Goal: Transaction & Acquisition: Download file/media

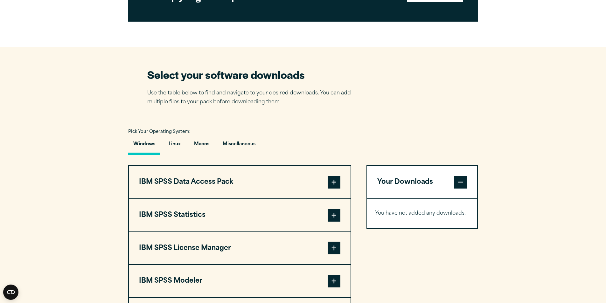
scroll to position [382, 0]
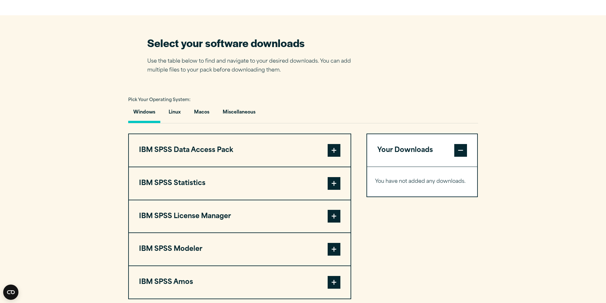
click at [335, 181] on span at bounding box center [334, 183] width 13 height 13
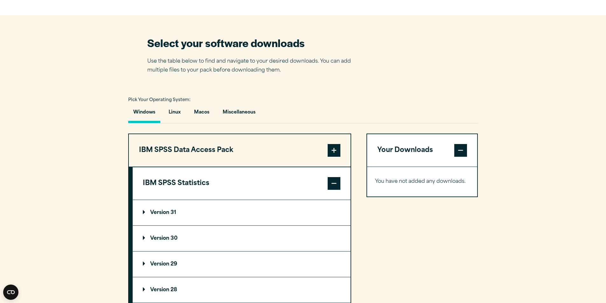
click at [177, 215] on summary "Version 31" at bounding box center [242, 212] width 218 height 25
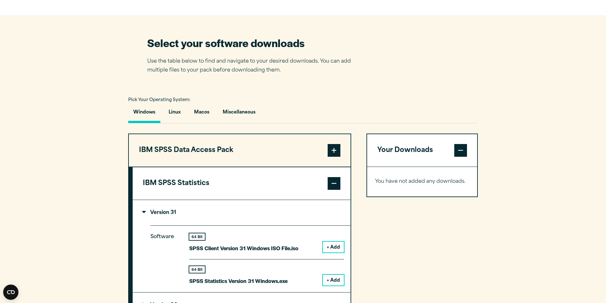
scroll to position [477, 0]
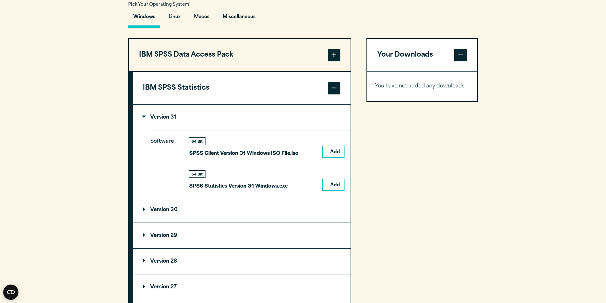
click at [335, 181] on button "+ Add" at bounding box center [333, 185] width 21 height 11
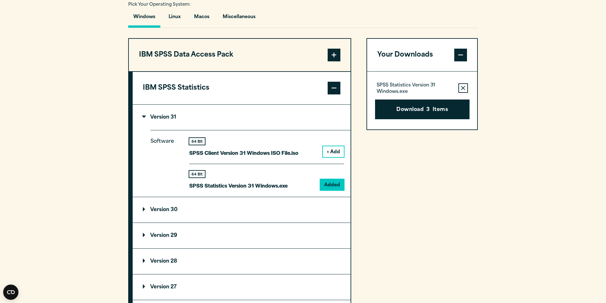
click at [334, 89] on span at bounding box center [334, 88] width 13 height 13
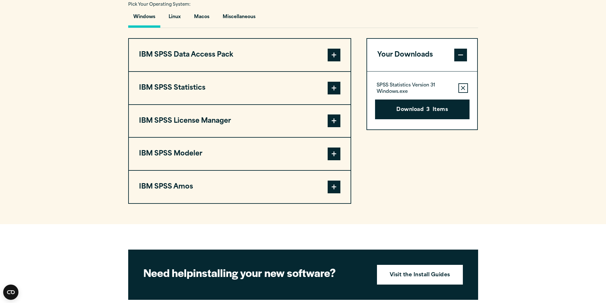
click at [335, 188] on span at bounding box center [334, 187] width 13 height 13
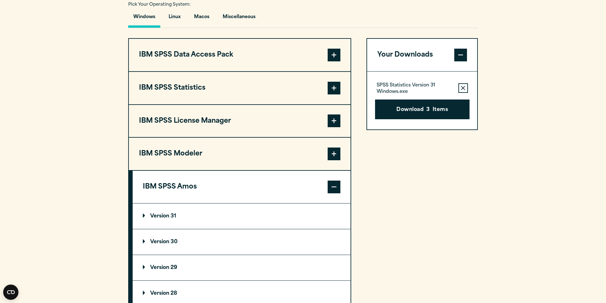
click at [242, 215] on summary "Version 31" at bounding box center [242, 216] width 218 height 25
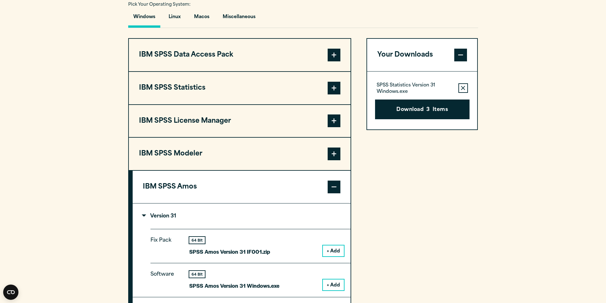
click at [333, 285] on button "+ Add" at bounding box center [333, 285] width 21 height 11
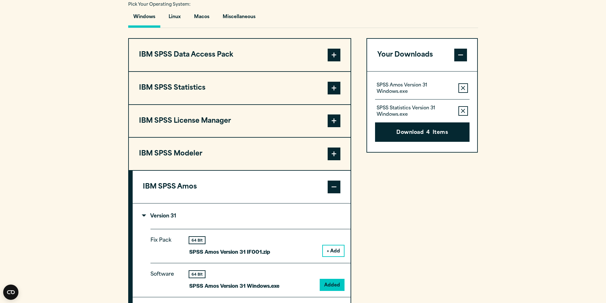
click at [334, 250] on button "+ Add" at bounding box center [333, 251] width 21 height 11
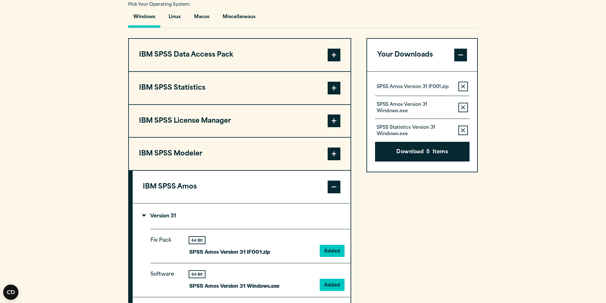
scroll to position [414, 0]
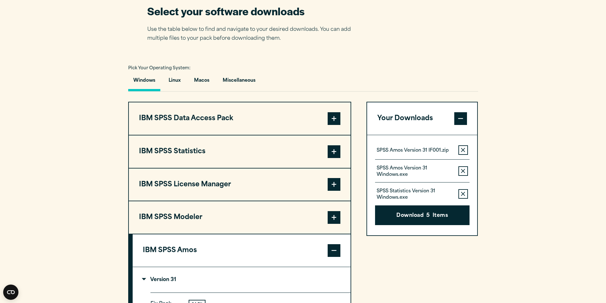
drag, startPoint x: 405, startPoint y: 216, endPoint x: 488, endPoint y: 230, distance: 84.2
click at [488, 230] on section "Select your software downloads Use the table below to find and navigate to your…" at bounding box center [303, 247] width 606 height 528
click at [411, 214] on button "Download 5 Items" at bounding box center [422, 216] width 95 height 20
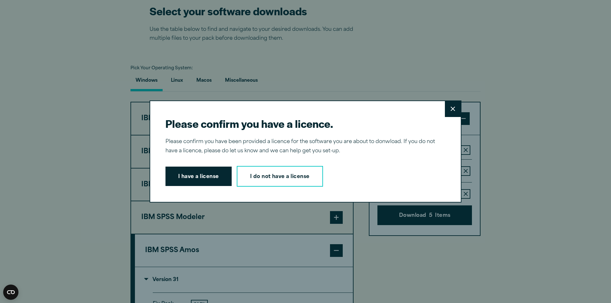
click at [199, 173] on button "I have a license" at bounding box center [199, 177] width 66 height 20
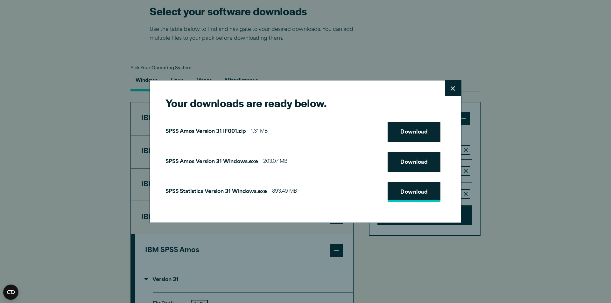
click at [411, 190] on link "Download" at bounding box center [414, 192] width 53 height 20
click at [399, 130] on link "Download" at bounding box center [414, 132] width 53 height 20
click at [553, 24] on div "Your downloads are ready below. Close SPSS [PERSON_NAME] Version 31 IF001.zip 1…" at bounding box center [305, 151] width 611 height 303
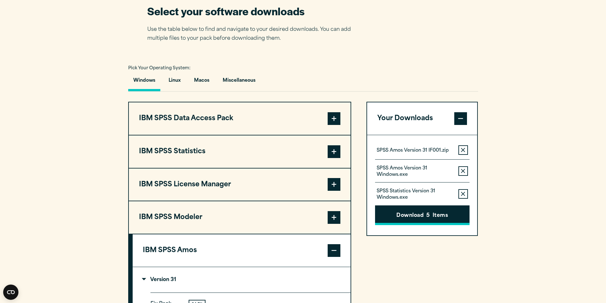
click at [416, 218] on button "Download 5 Items" at bounding box center [422, 216] width 95 height 20
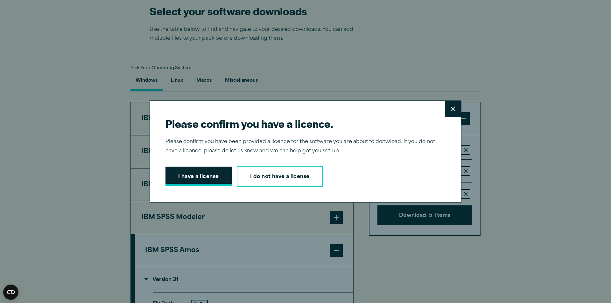
click at [190, 171] on button "I have a license" at bounding box center [199, 177] width 66 height 20
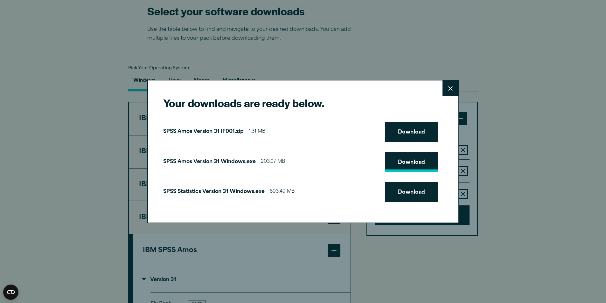
click at [414, 165] on link "Download" at bounding box center [411, 162] width 53 height 20
